Goal: Check status

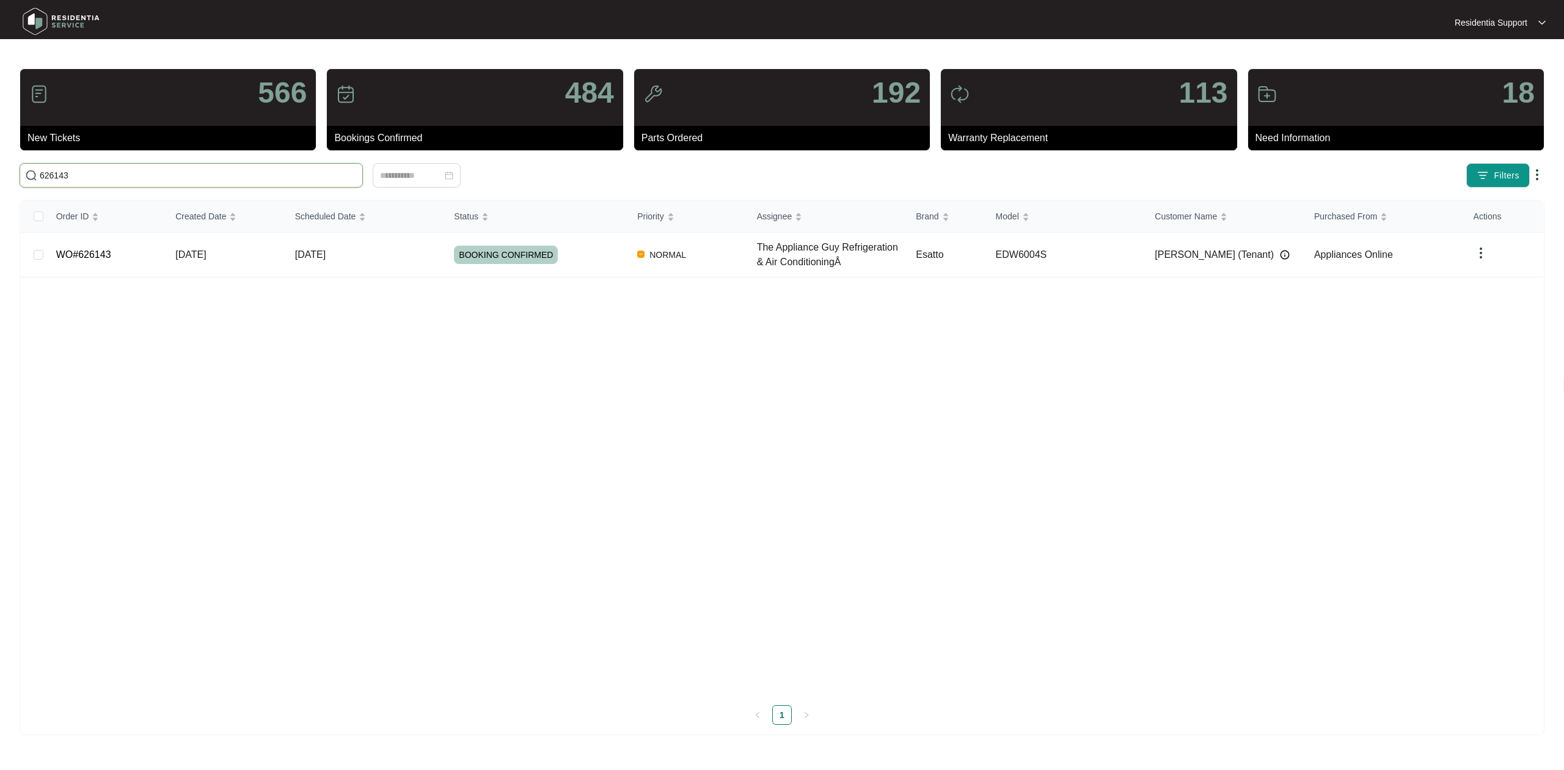
click at [137, 174] on input "626143" at bounding box center [199, 175] width 318 height 13
paste input "630968"
type input "630968"
click at [382, 252] on td "[DATE]" at bounding box center [364, 250] width 159 height 34
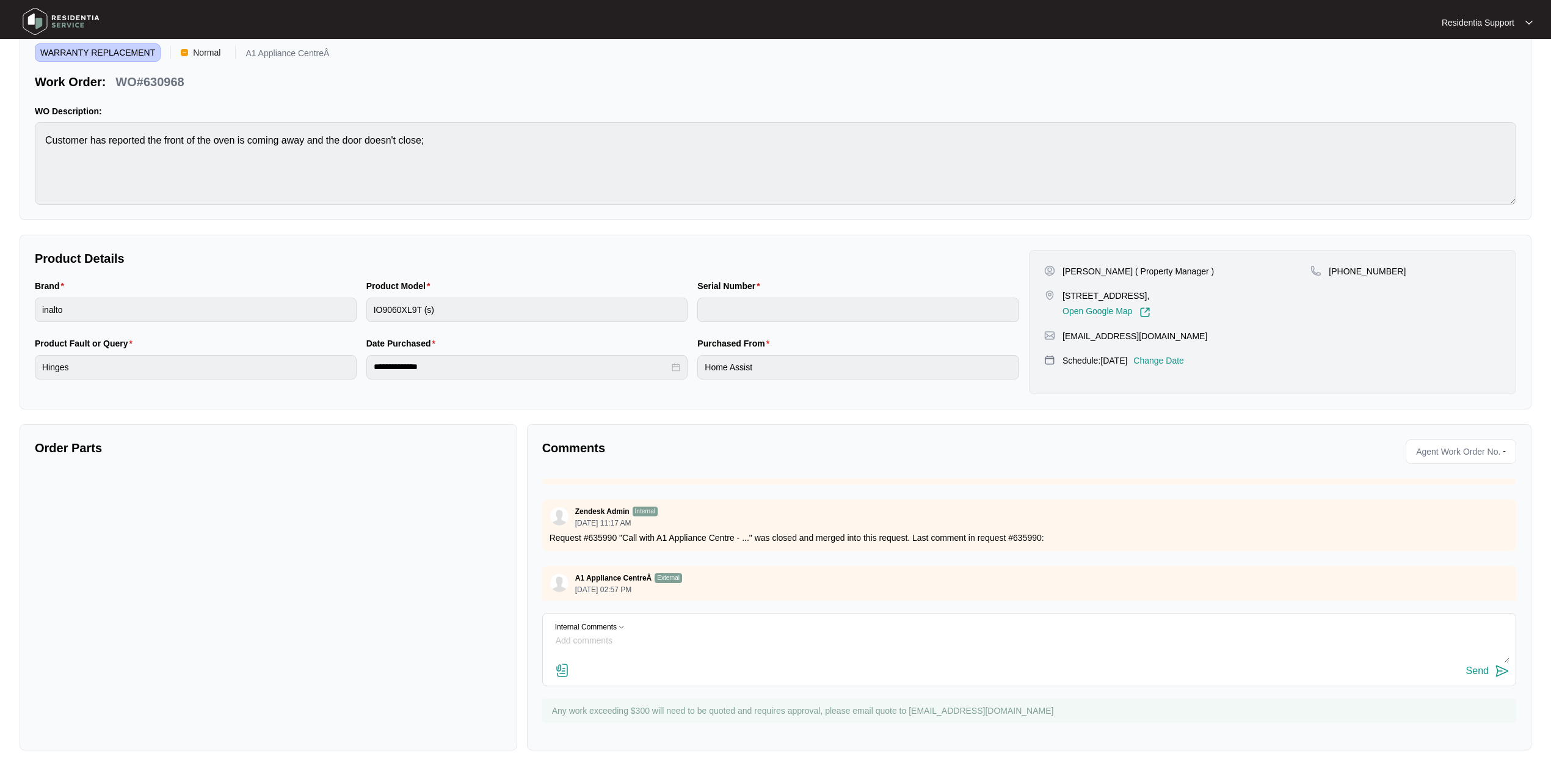
scroll to position [445, 0]
